Goal: Transaction & Acquisition: Purchase product/service

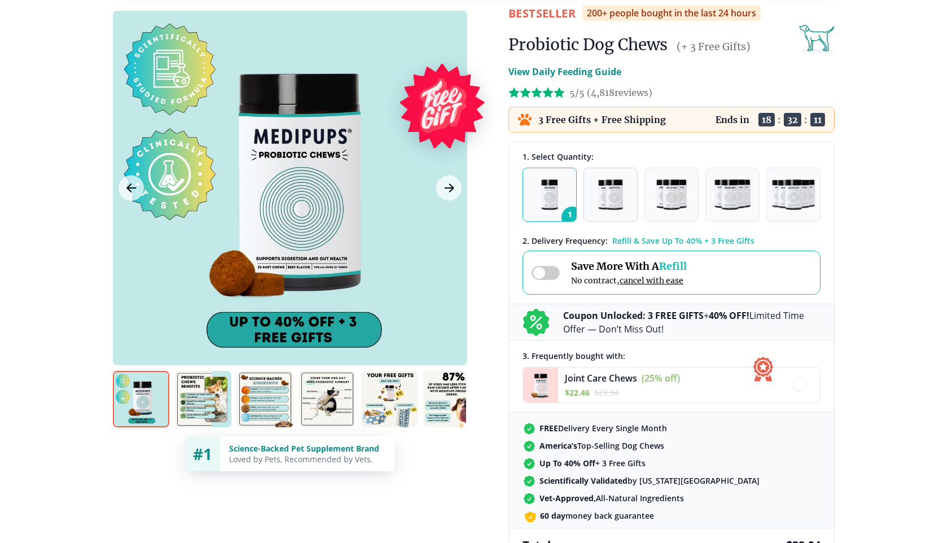
click at [595, 205] on button "2" at bounding box center [610, 195] width 54 height 54
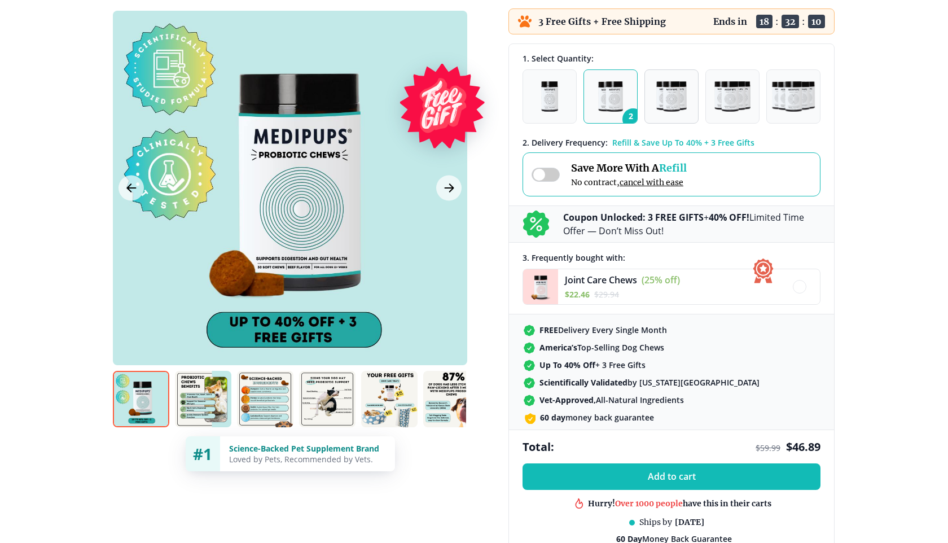
click at [656, 82] on img "button" at bounding box center [671, 96] width 30 height 30
click at [768, 89] on button "5" at bounding box center [793, 96] width 54 height 54
click at [663, 69] on button "3" at bounding box center [671, 96] width 54 height 54
click at [769, 102] on button "5" at bounding box center [793, 96] width 54 height 54
click at [782, 102] on img "button" at bounding box center [793, 96] width 43 height 30
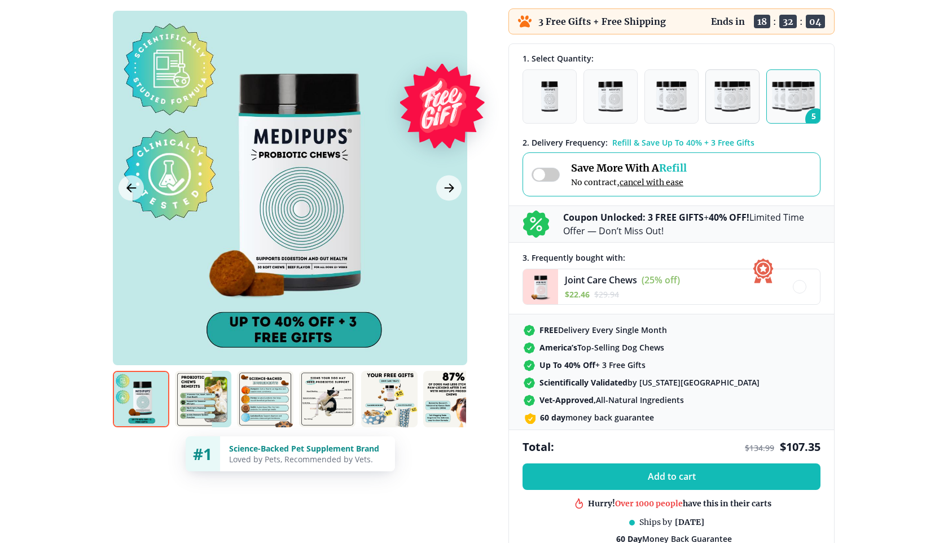
click at [752, 102] on button "4" at bounding box center [732, 96] width 54 height 54
click at [573, 102] on button "1" at bounding box center [549, 96] width 54 height 54
click at [554, 99] on img "button" at bounding box center [549, 96] width 17 height 30
